Goal: Entertainment & Leisure: Consume media (video, audio)

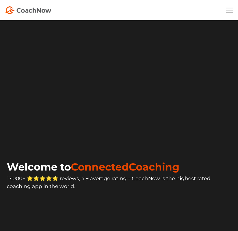
click at [230, 13] on div "For Coaches For Athletes Pricing Book Demo Blog Sign In CREATE FREE ACCOUNT CRE…" at bounding box center [119, 10] width 228 height 8
click at [229, 8] on div at bounding box center [229, 10] width 7 height 5
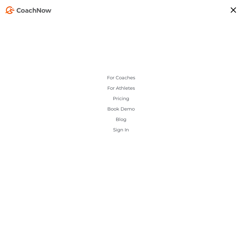
click at [126, 132] on link "Sign In" at bounding box center [120, 129] width 117 height 5
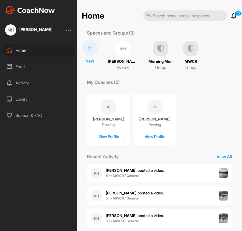
click at [166, 194] on div "KH [PERSON_NAME] posted a video . 5 h • MWCR / General" at bounding box center [159, 195] width 145 height 19
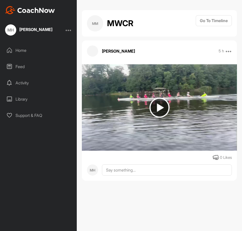
click at [159, 107] on img at bounding box center [159, 107] width 20 height 20
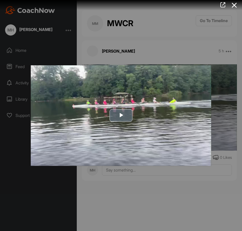
click at [121, 115] on span "Video Player" at bounding box center [121, 115] width 0 height 0
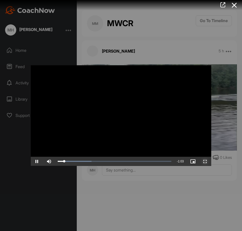
click at [206, 161] on span "Video Player" at bounding box center [205, 161] width 12 height 0
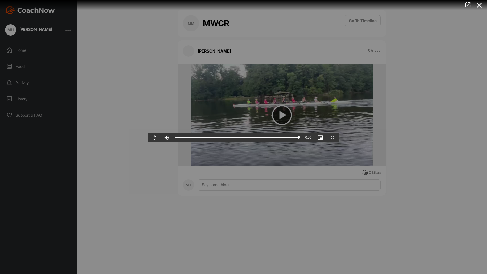
drag, startPoint x: 148, startPoint y: 159, endPoint x: 148, endPoint y: 151, distance: 8.6
click at [148, 142] on video "Video Player" at bounding box center [243, 137] width 190 height 10
click at [241, 137] on span "Video Player" at bounding box center [332, 137] width 12 height 0
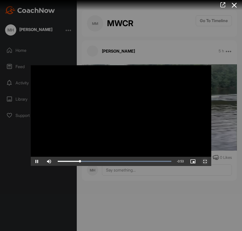
click at [205, 161] on span "Video Player" at bounding box center [205, 161] width 12 height 0
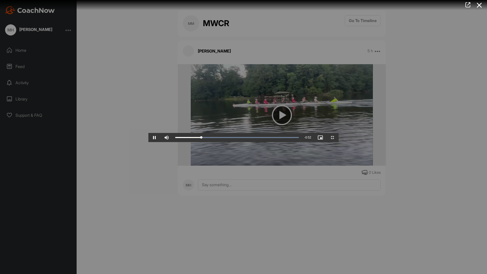
click at [241, 142] on video "Video Player" at bounding box center [243, 137] width 190 height 10
drag, startPoint x: 117, startPoint y: 270, endPoint x: 249, endPoint y: 274, distance: 132.2
click at [241, 142] on div "Loaded : 100.00% 0:35 0:35" at bounding box center [237, 137] width 129 height 9
click at [182, 142] on video "Video Player" at bounding box center [243, 137] width 190 height 10
click at [166, 142] on video "Video Player" at bounding box center [243, 137] width 190 height 10
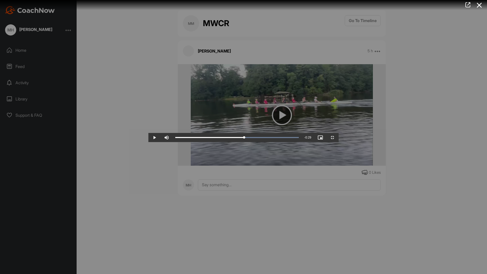
click at [223, 142] on video "Video Player" at bounding box center [243, 137] width 190 height 10
click at [222, 142] on video "Video Player" at bounding box center [243, 137] width 190 height 10
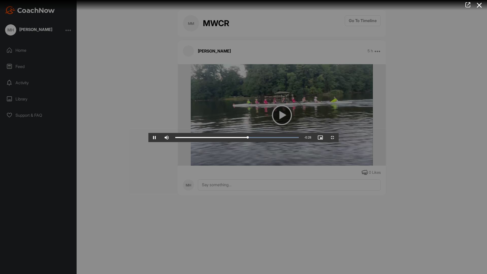
click at [222, 142] on video "Video Player" at bounding box center [243, 137] width 190 height 10
click at [219, 142] on video "Video Player" at bounding box center [243, 137] width 190 height 10
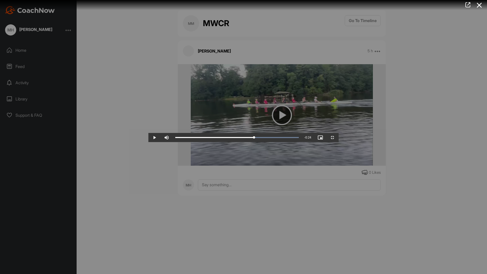
click at [219, 142] on video "Video Player" at bounding box center [243, 137] width 190 height 10
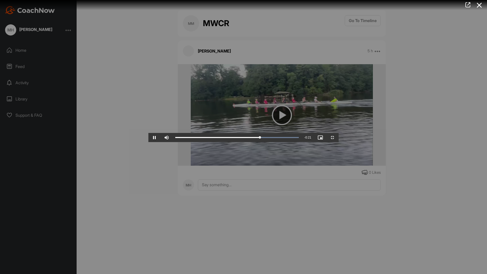
click at [219, 142] on video "Video Player" at bounding box center [243, 137] width 190 height 10
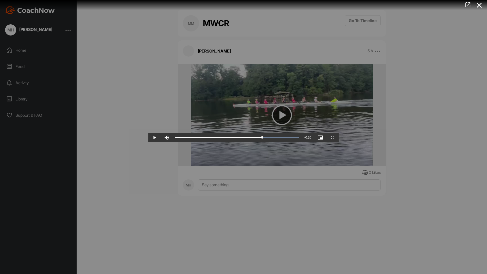
click at [219, 142] on video "Video Player" at bounding box center [243, 137] width 190 height 10
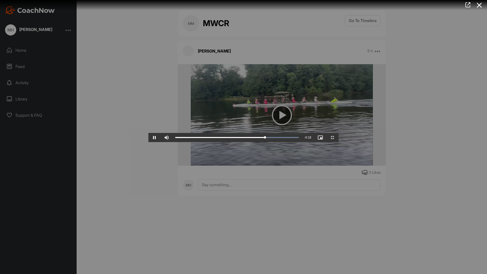
click at [219, 142] on video "Video Player" at bounding box center [243, 137] width 190 height 10
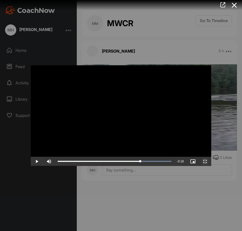
click at [203, 161] on span "Video Player" at bounding box center [205, 161] width 12 height 0
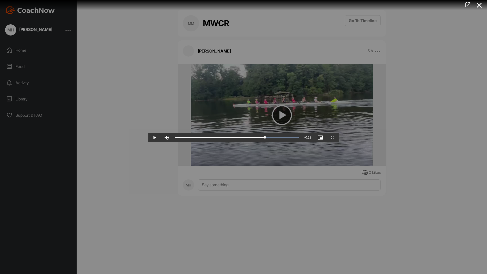
click at [241, 142] on video "Video Player" at bounding box center [243, 137] width 190 height 10
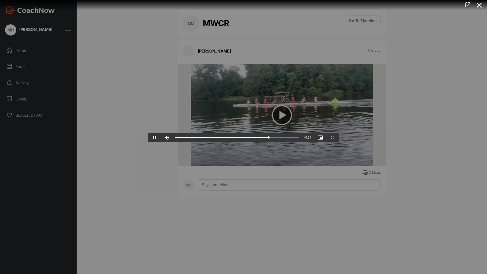
click at [241, 142] on video "Video Player" at bounding box center [243, 137] width 190 height 10
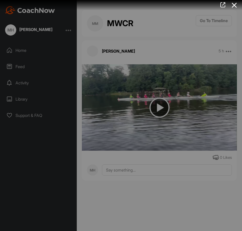
click at [112, 58] on div at bounding box center [121, 115] width 242 height 231
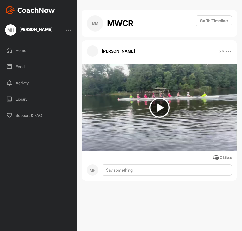
click at [178, 188] on div "MM MWCR Go To Timeline [PERSON_NAME] 5 h Report 0 Likes MH" at bounding box center [159, 115] width 165 height 231
click at [24, 53] on div "Home" at bounding box center [39, 50] width 72 height 13
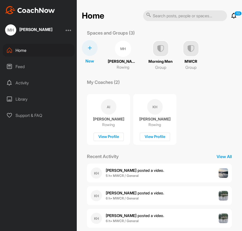
click at [190, 52] on img at bounding box center [190, 48] width 16 height 16
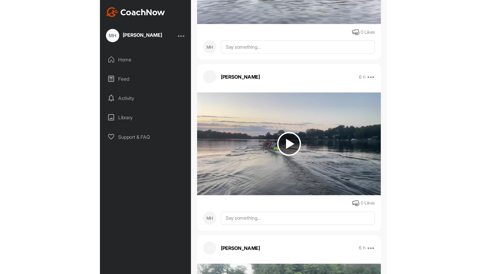
scroll to position [228, 0]
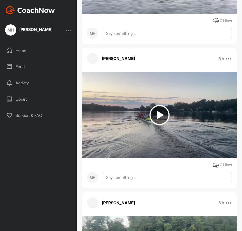
click at [158, 113] on img at bounding box center [159, 115] width 20 height 20
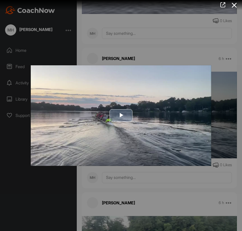
click at [121, 115] on span "Video Player" at bounding box center [121, 115] width 0 height 0
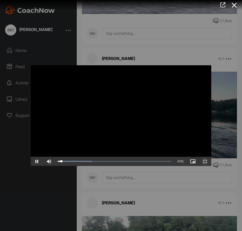
click at [203, 161] on span "Video Player" at bounding box center [205, 161] width 12 height 0
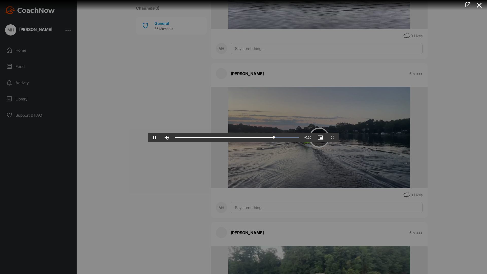
drag, startPoint x: 353, startPoint y: 191, endPoint x: 342, endPoint y: 190, distance: 11.2
click at [241, 142] on video "Video Player" at bounding box center [243, 137] width 190 height 10
drag, startPoint x: 449, startPoint y: 261, endPoint x: 461, endPoint y: 257, distance: 12.4
drag, startPoint x: 461, startPoint y: 257, endPoint x: 479, endPoint y: 227, distance: 35.3
drag, startPoint x: 479, startPoint y: 227, endPoint x: 344, endPoint y: 226, distance: 135.0
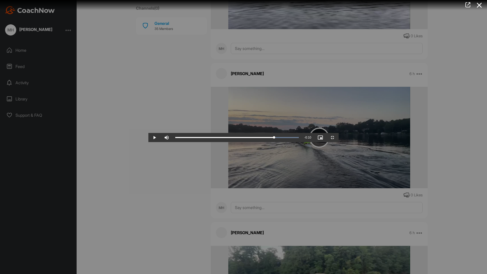
click at [241, 142] on video "Video Player" at bounding box center [243, 137] width 190 height 10
click at [209, 142] on video "Video Player" at bounding box center [243, 137] width 190 height 10
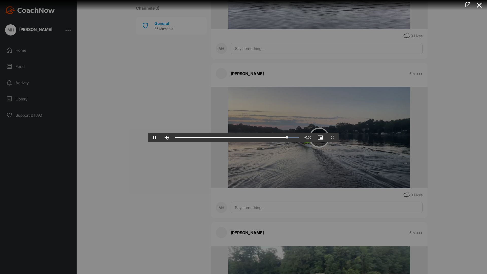
click at [209, 142] on video "Video Player" at bounding box center [243, 137] width 190 height 10
click at [212, 142] on video "Video Player" at bounding box center [243, 137] width 190 height 10
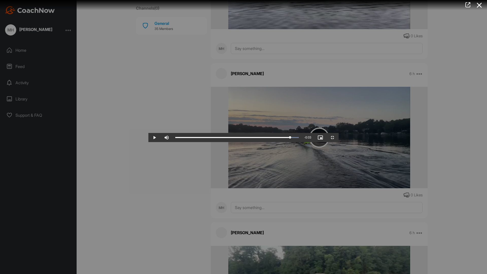
click at [212, 142] on video "Video Player" at bounding box center [243, 137] width 190 height 10
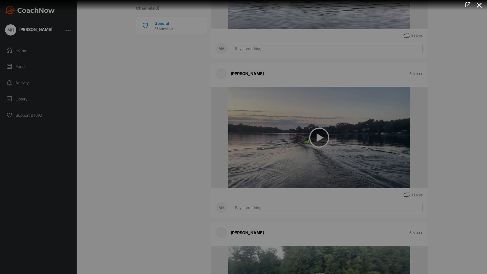
scroll to position [228, 0]
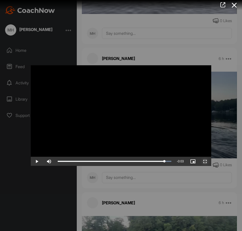
click at [205, 161] on span "Video Player" at bounding box center [205, 161] width 12 height 0
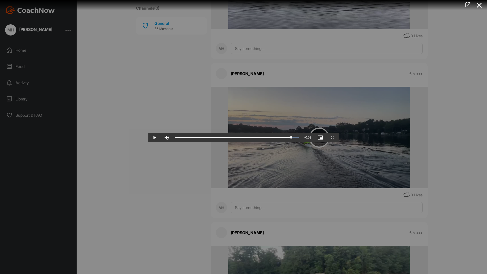
click at [224, 142] on video "Video Player" at bounding box center [243, 137] width 190 height 10
click at [225, 142] on video "Video Player" at bounding box center [243, 137] width 190 height 10
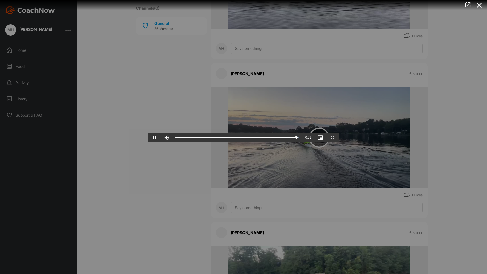
click at [225, 142] on video "Video Player" at bounding box center [243, 137] width 190 height 10
click at [226, 142] on video "Video Player" at bounding box center [243, 137] width 190 height 10
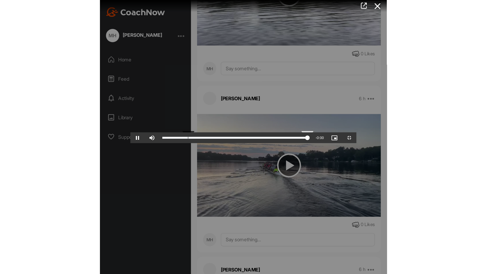
scroll to position [228, 0]
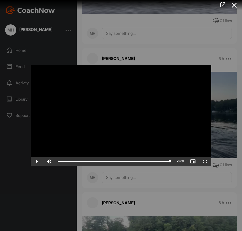
click at [164, 94] on video "Video Player" at bounding box center [121, 115] width 180 height 100
click at [206, 161] on span "Video Player" at bounding box center [205, 161] width 12 height 0
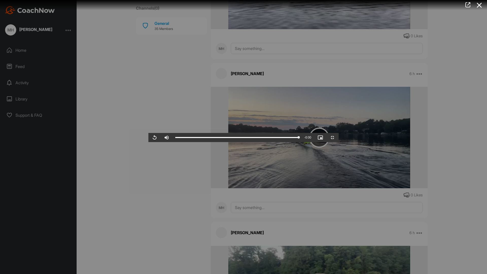
click at [241, 142] on video "Video Player" at bounding box center [243, 137] width 190 height 10
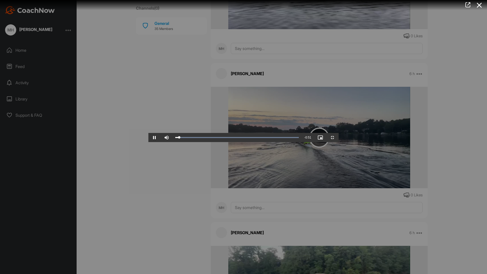
click at [241, 142] on video "Video Player" at bounding box center [243, 137] width 190 height 10
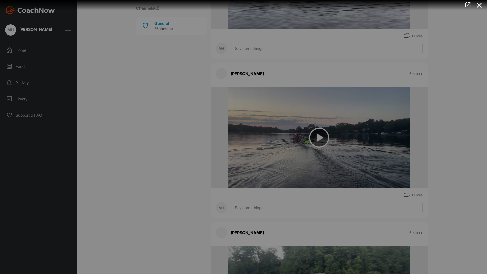
scroll to position [228, 0]
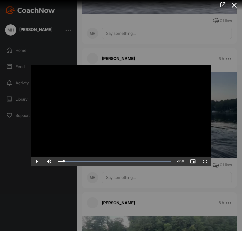
click at [138, 117] on video "Video Player" at bounding box center [121, 115] width 180 height 100
click at [206, 161] on span "Video Player" at bounding box center [205, 161] width 12 height 0
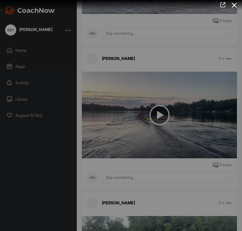
scroll to position [204, 0]
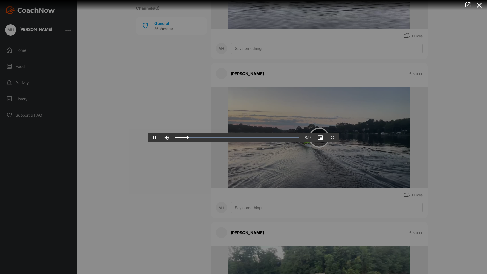
click at [241, 142] on video "Video Player" at bounding box center [243, 137] width 190 height 10
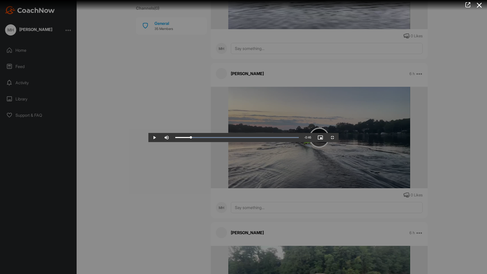
click at [241, 142] on video "Video Player" at bounding box center [243, 137] width 190 height 10
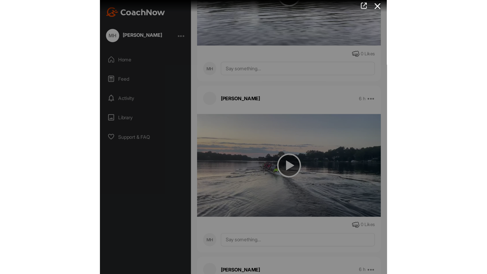
scroll to position [228, 0]
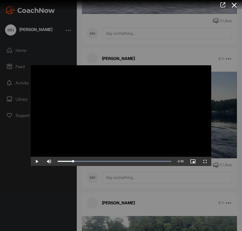
click at [168, 143] on video "Video Player" at bounding box center [121, 115] width 180 height 100
click at [208, 161] on span "Video Player" at bounding box center [205, 161] width 12 height 0
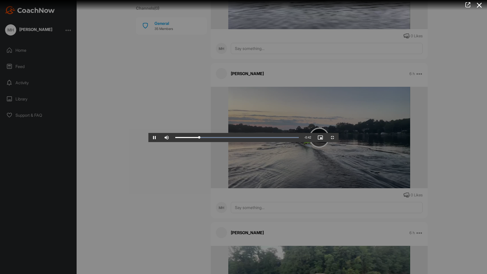
click at [241, 142] on video "Video Player" at bounding box center [243, 137] width 190 height 10
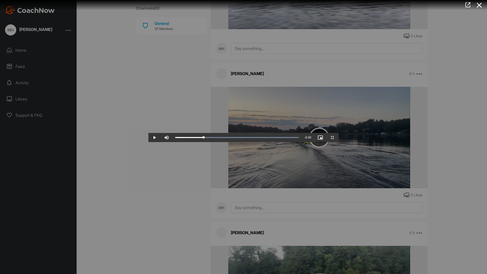
click at [241, 142] on video "Video Player" at bounding box center [243, 137] width 190 height 10
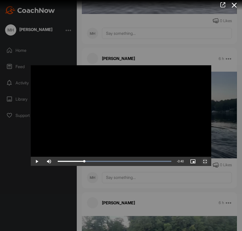
drag, startPoint x: 207, startPoint y: 161, endPoint x: 337, endPoint y: 182, distance: 131.8
click at [207, 161] on span "Video Player" at bounding box center [205, 161] width 12 height 0
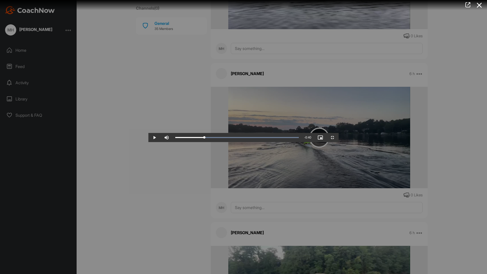
click at [226, 142] on video "Video Player" at bounding box center [243, 137] width 190 height 10
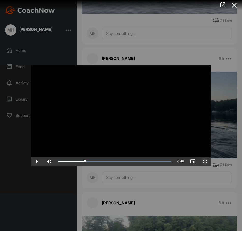
drag, startPoint x: 206, startPoint y: 161, endPoint x: 337, endPoint y: 183, distance: 133.0
click at [206, 161] on span "Video Player" at bounding box center [205, 161] width 12 height 0
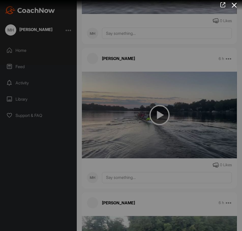
scroll to position [204, 0]
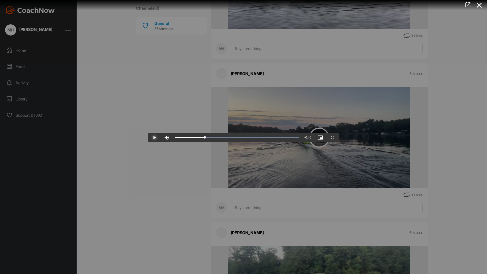
click at [148, 137] on span "Video Player" at bounding box center [154, 137] width 12 height 0
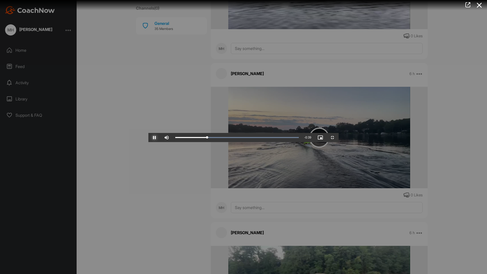
click at [148, 137] on span "Video Player" at bounding box center [154, 137] width 12 height 0
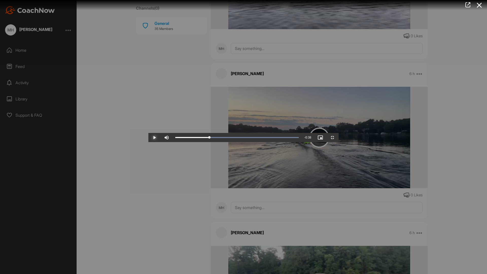
click at [148, 137] on span "Video Player" at bounding box center [154, 137] width 12 height 0
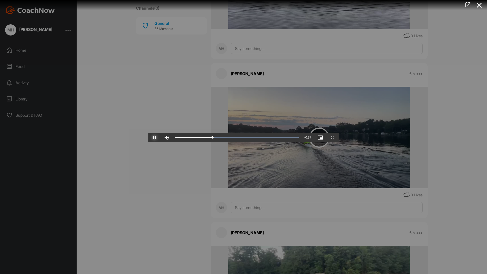
click at [148, 137] on span "Video Player" at bounding box center [154, 137] width 12 height 0
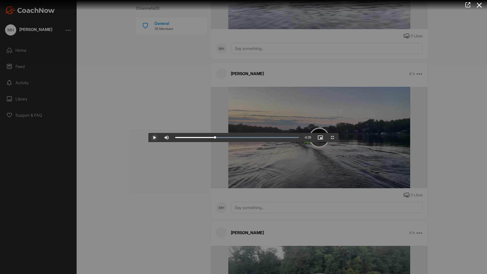
click at [148, 137] on span "Video Player" at bounding box center [154, 137] width 12 height 0
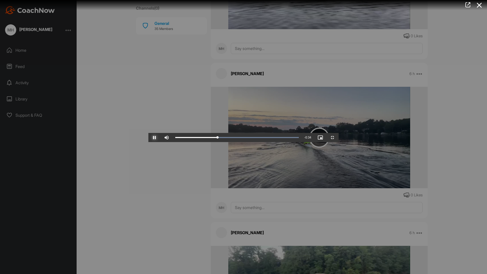
click at [148, 137] on span "Video Player" at bounding box center [154, 137] width 12 height 0
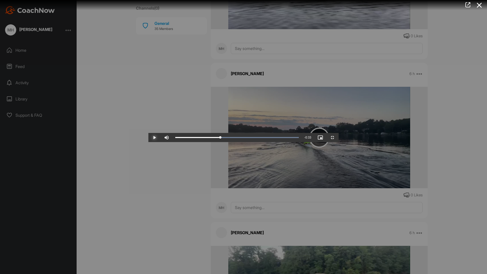
click at [148, 137] on span "Video Player" at bounding box center [154, 137] width 12 height 0
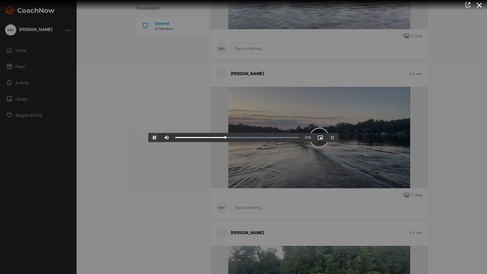
click at [148, 137] on span "Video Player" at bounding box center [154, 137] width 12 height 0
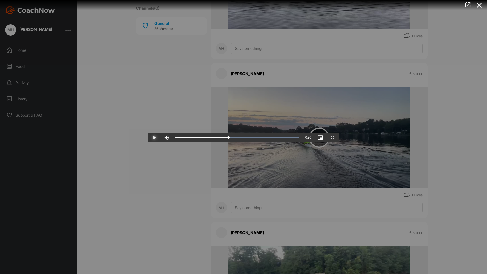
click at [148, 137] on span "Video Player" at bounding box center [154, 137] width 12 height 0
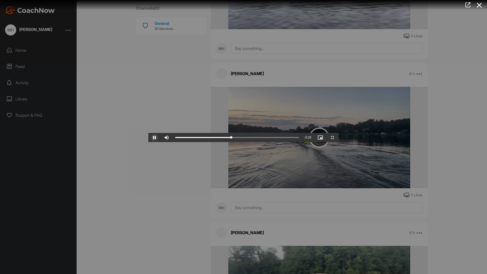
click at [148, 137] on span "Video Player" at bounding box center [154, 137] width 12 height 0
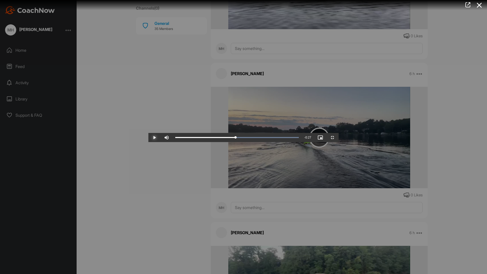
click at [148, 137] on span "Video Player" at bounding box center [154, 137] width 12 height 0
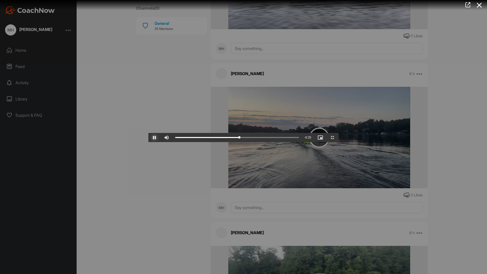
click at [148, 137] on span "Video Player" at bounding box center [154, 137] width 12 height 0
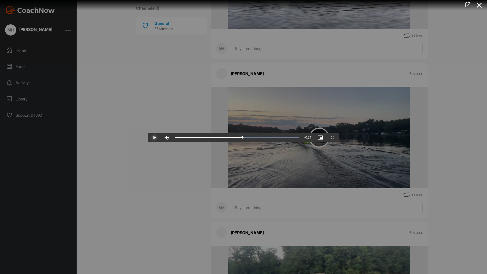
click at [148, 137] on span "Video Player" at bounding box center [154, 137] width 12 height 0
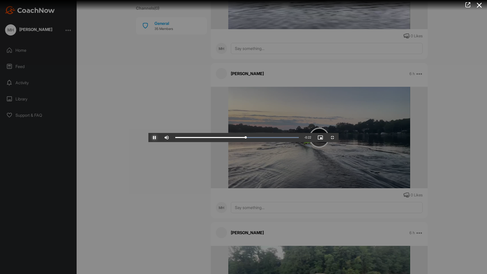
click at [148, 137] on span "Video Player" at bounding box center [154, 137] width 12 height 0
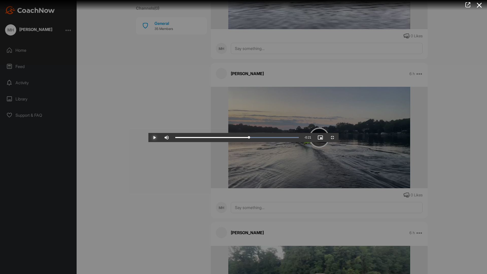
click at [148, 137] on span "Video Player" at bounding box center [154, 137] width 12 height 0
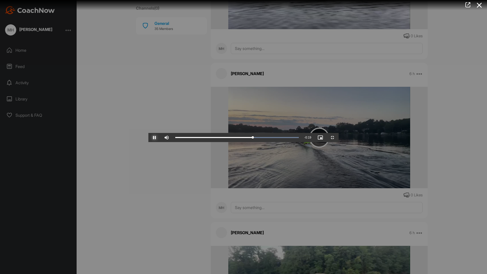
click at [148, 137] on span "Video Player" at bounding box center [154, 137] width 12 height 0
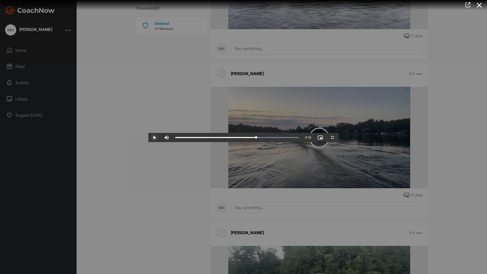
click at [148, 137] on span "Video Player" at bounding box center [154, 137] width 12 height 0
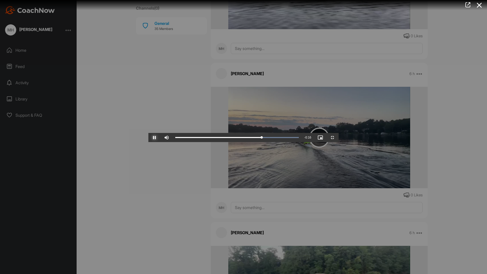
click at [148, 137] on span "Video Player" at bounding box center [154, 137] width 12 height 0
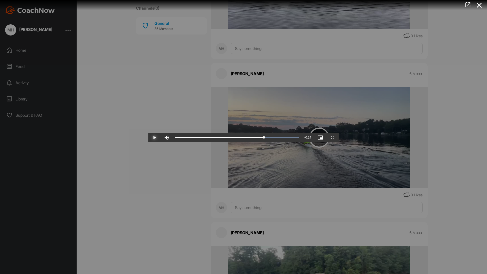
click at [148, 137] on span "Video Player" at bounding box center [154, 137] width 12 height 0
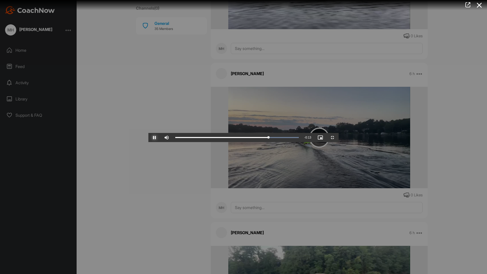
click at [148, 137] on span "Video Player" at bounding box center [154, 137] width 12 height 0
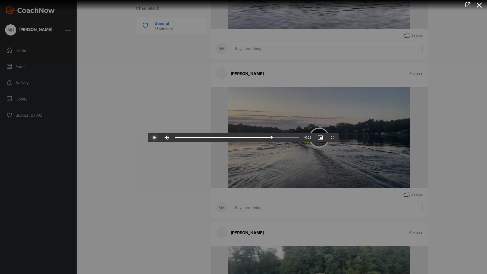
click at [148, 137] on span "Video Player" at bounding box center [154, 137] width 12 height 0
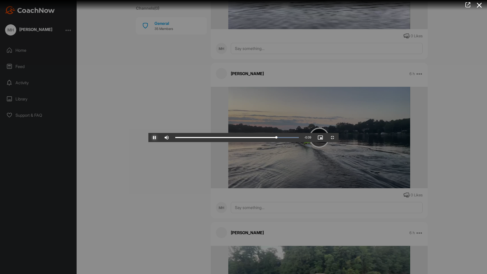
click at [148, 137] on span "Video Player" at bounding box center [154, 137] width 12 height 0
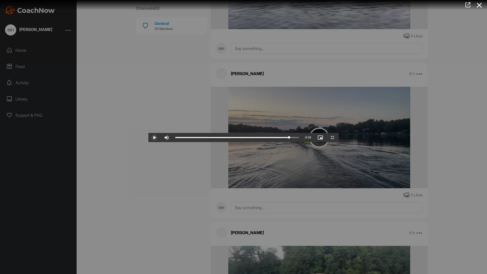
click at [148, 137] on span "Video Player" at bounding box center [154, 137] width 12 height 0
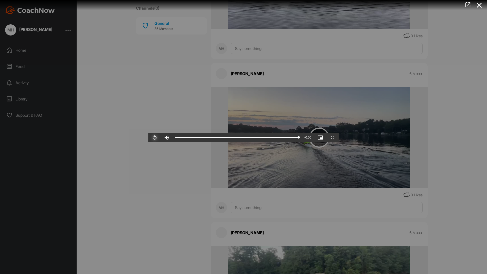
click at [148, 137] on span "Video Player" at bounding box center [154, 137] width 12 height 0
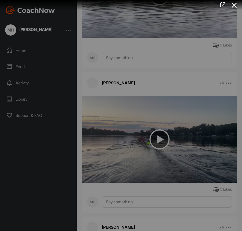
scroll to position [228, 0]
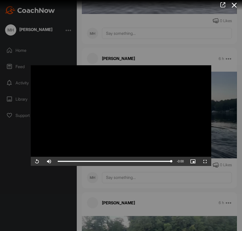
click at [162, 32] on div at bounding box center [121, 115] width 242 height 231
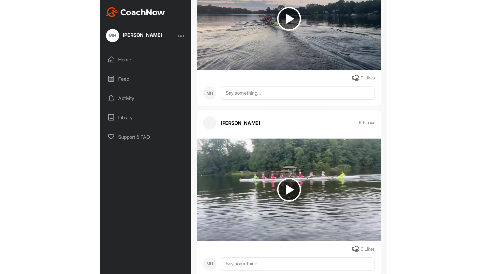
scroll to position [330, 0]
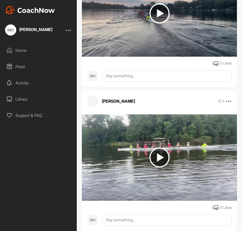
click at [159, 154] on img at bounding box center [159, 157] width 20 height 20
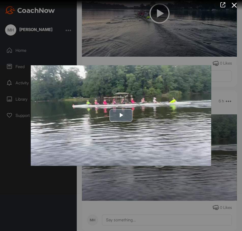
click at [121, 115] on span "Video Player" at bounding box center [121, 115] width 0 height 0
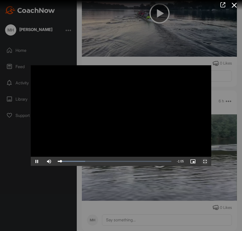
click at [205, 161] on span "Video Player" at bounding box center [205, 161] width 12 height 0
click at [124, 57] on div at bounding box center [121, 115] width 242 height 231
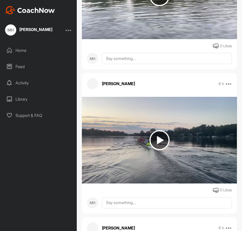
scroll to position [203, 0]
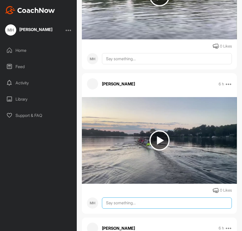
click at [118, 197] on textarea at bounding box center [167, 202] width 130 height 11
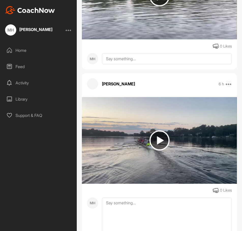
click at [227, 82] on icon at bounding box center [228, 84] width 6 height 6
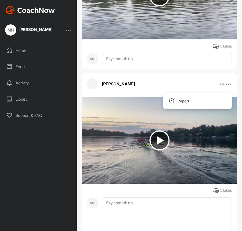
click at [180, 79] on div "[PERSON_NAME] 6 h Report" at bounding box center [159, 83] width 155 height 11
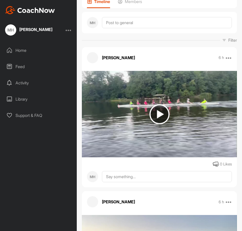
scroll to position [76, 0]
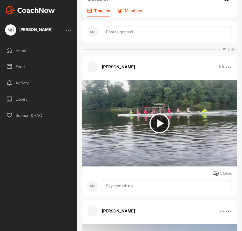
click at [135, 11] on p "Members" at bounding box center [133, 10] width 17 height 5
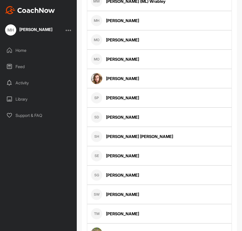
scroll to position [611, 0]
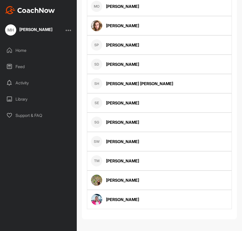
click at [170, 200] on div "[PERSON_NAME]" at bounding box center [159, 199] width 145 height 19
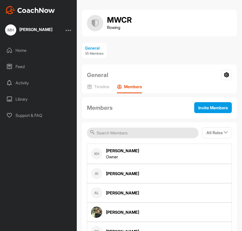
scroll to position [0, 0]
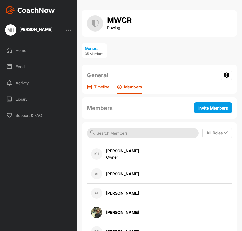
click at [101, 88] on p "Timeline" at bounding box center [101, 86] width 15 height 5
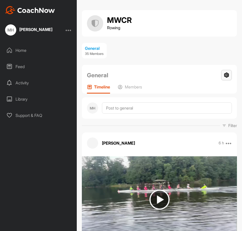
click at [221, 76] on icon at bounding box center [226, 75] width 11 height 10
click at [198, 149] on div "[PERSON_NAME] 6 h Report 0 Likes MH" at bounding box center [159, 202] width 155 height 140
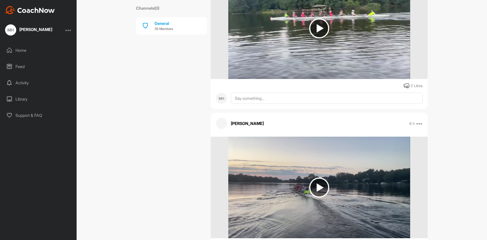
scroll to position [163, 0]
